Goal: Information Seeking & Learning: Learn about a topic

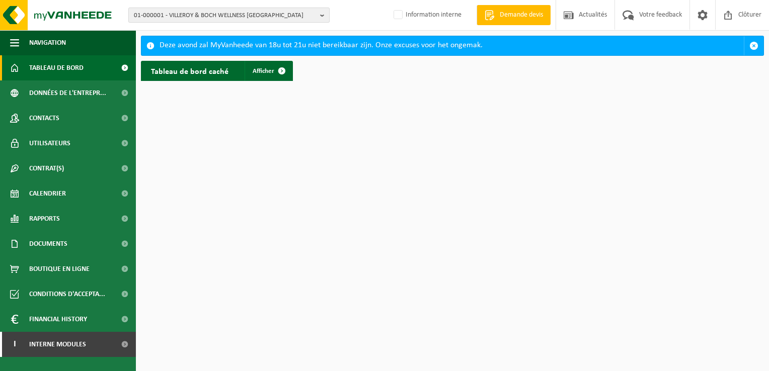
click at [181, 15] on span "01-000001 - VILLEROY & BOCH WELLNESS NV" at bounding box center [225, 15] width 182 height 15
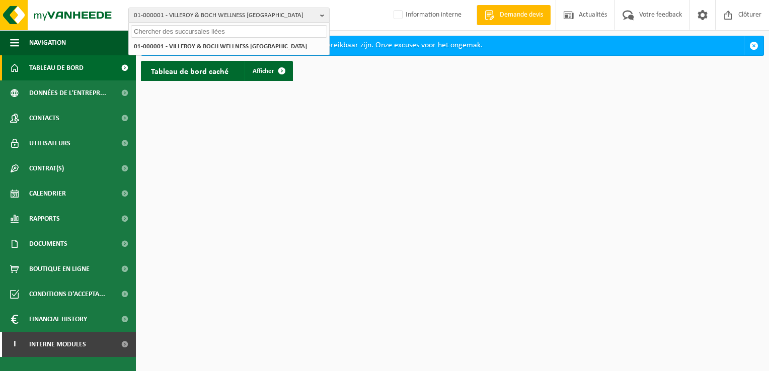
click at [146, 31] on input "text" at bounding box center [229, 31] width 196 height 13
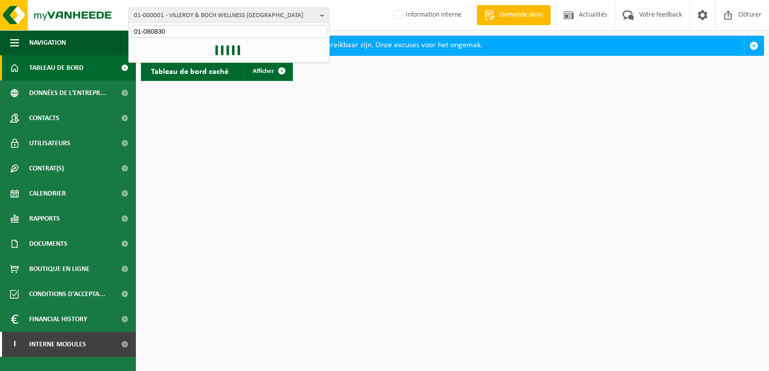
type input "01-080830"
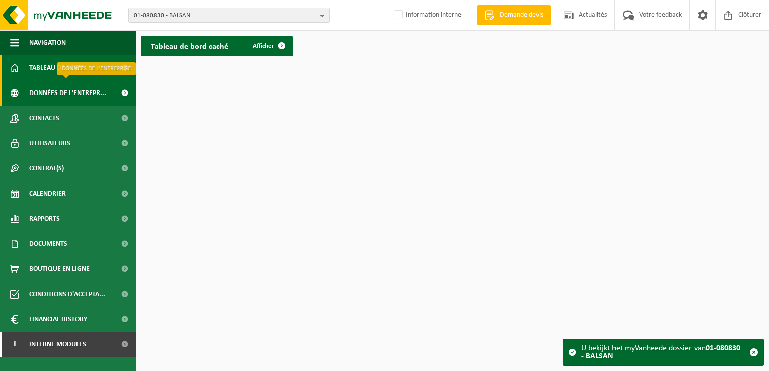
click at [40, 100] on span "Données de l'entrepr..." at bounding box center [67, 93] width 77 height 25
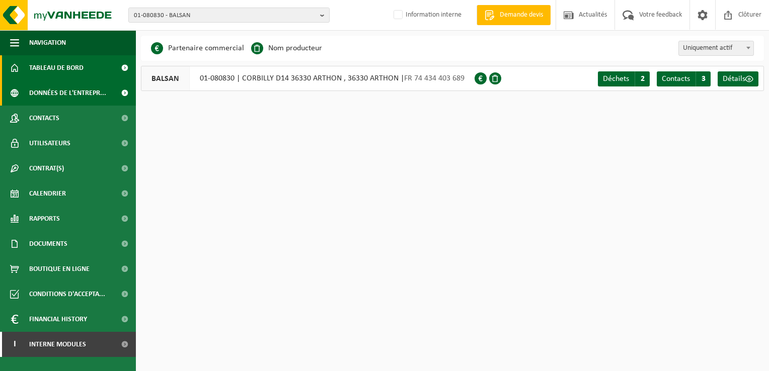
click at [39, 68] on span "Tableau de bord" at bounding box center [56, 67] width 54 height 25
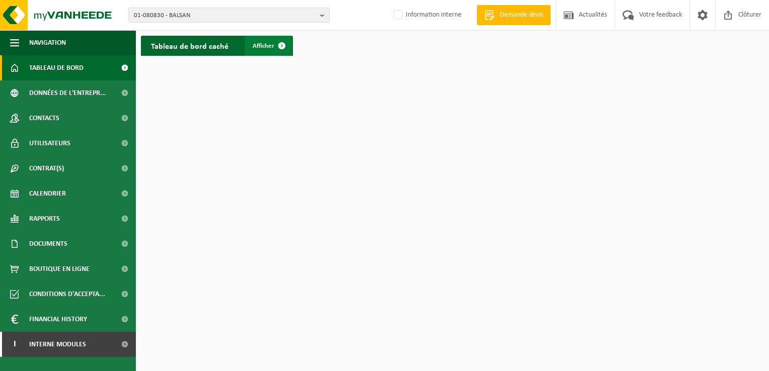
click at [283, 47] on span at bounding box center [282, 46] width 20 height 20
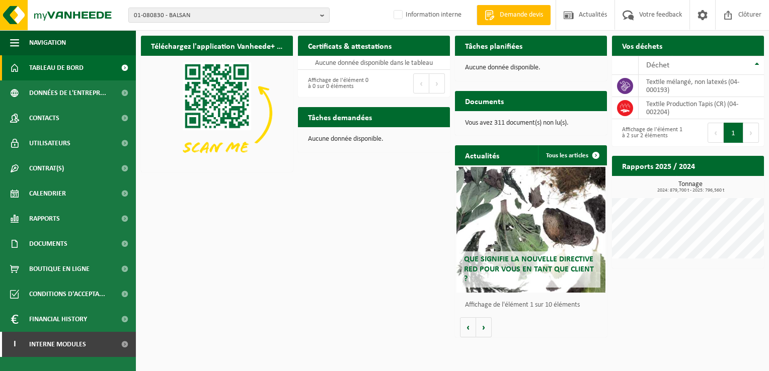
click at [566, 248] on div "Que signifie la nouvelle directive RED pour vous en tant que client ?" at bounding box center [530, 230] width 149 height 126
click at [482, 331] on button "Volgende" at bounding box center [484, 328] width 16 height 20
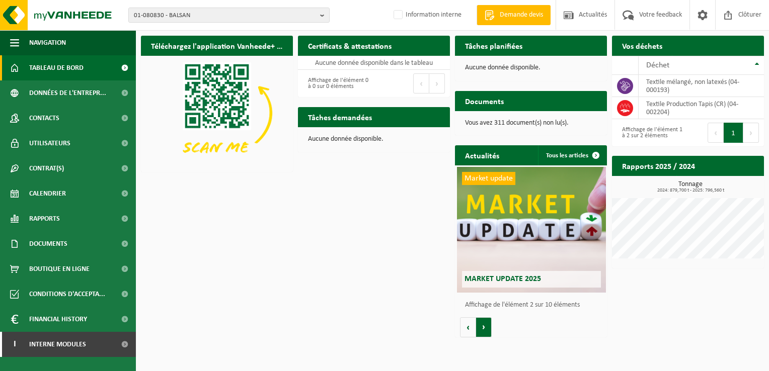
click at [482, 331] on button "Volgende" at bounding box center [484, 328] width 16 height 20
click at [469, 331] on button "Vorige" at bounding box center [468, 328] width 16 height 20
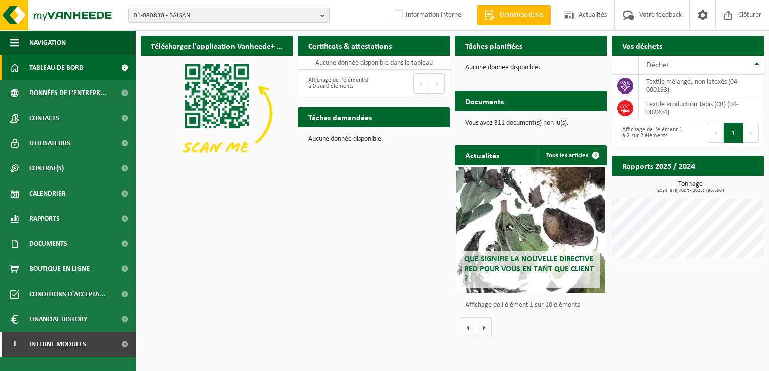
click at [529, 271] on span "Que signifie la nouvelle directive RED pour vous en tant que client ?" at bounding box center [529, 269] width 130 height 27
click at [543, 265] on span "Que signifie la nouvelle directive RED pour vous en tant que client ?" at bounding box center [529, 269] width 130 height 27
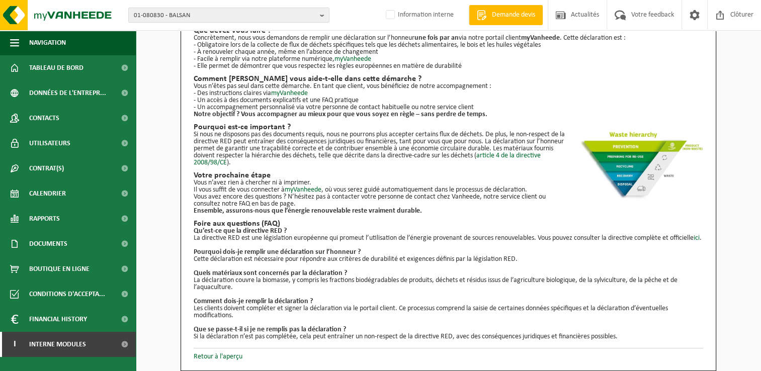
scroll to position [119, 0]
